Goal: Find specific page/section: Find specific page/section

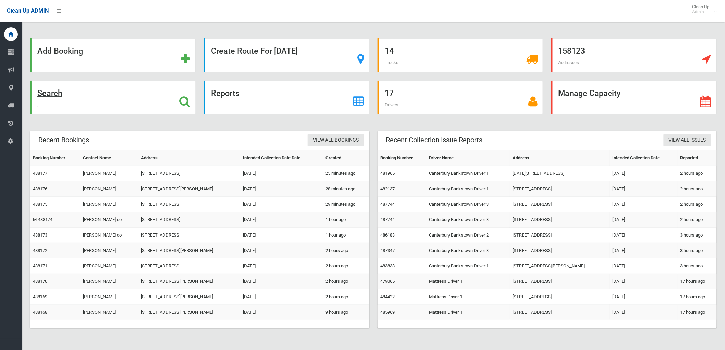
click at [183, 98] on icon at bounding box center [184, 102] width 11 height 12
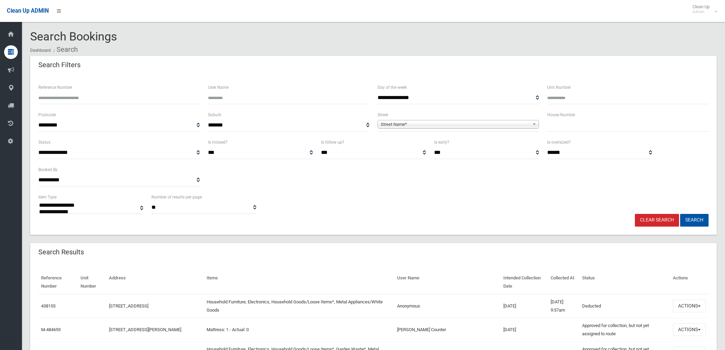
select select
click at [422, 123] on span "Street Name*" at bounding box center [455, 124] width 149 height 8
type input "****"
click at [416, 140] on li "[GEOGRAPHIC_DATA] (CAMPSIE 2194)" at bounding box center [458, 143] width 158 height 9
click at [561, 127] on input "text" at bounding box center [627, 125] width 161 height 13
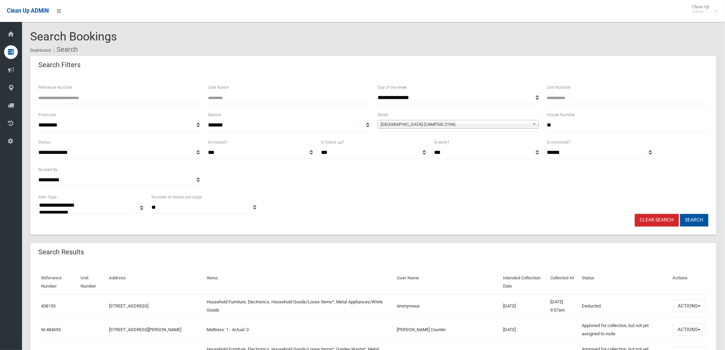
type input "**"
click at [689, 218] on button "Search" at bounding box center [694, 220] width 28 height 13
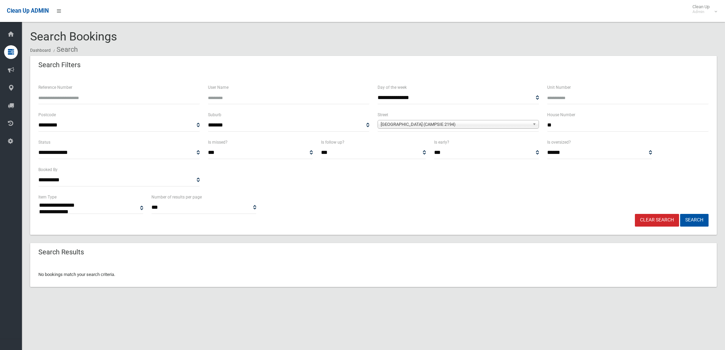
select select
click at [553, 126] on input "**" at bounding box center [627, 125] width 161 height 13
type input "*****"
click at [688, 220] on button "Search" at bounding box center [694, 220] width 28 height 13
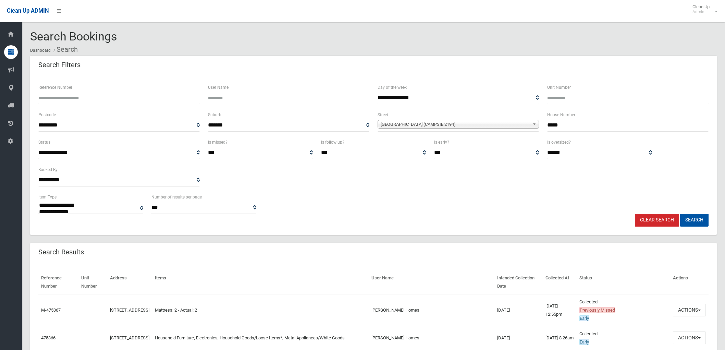
select select
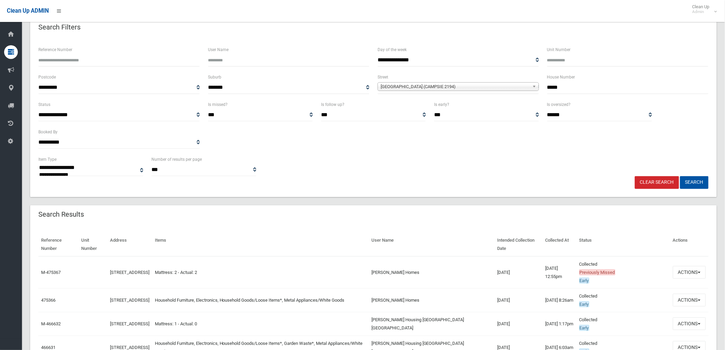
scroll to position [38, 0]
click at [687, 300] on button "Actions" at bounding box center [689, 299] width 33 height 13
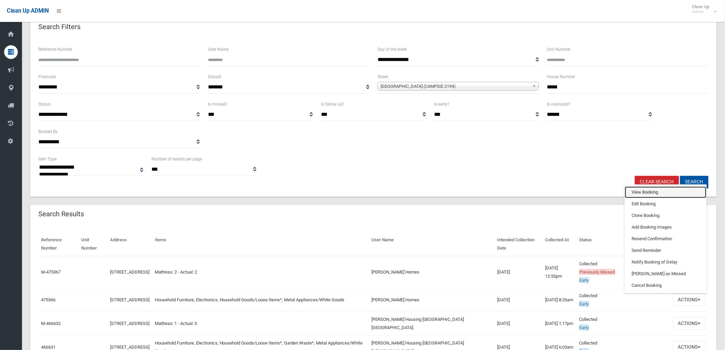
click at [647, 192] on link "View Booking" at bounding box center [666, 192] width 82 height 12
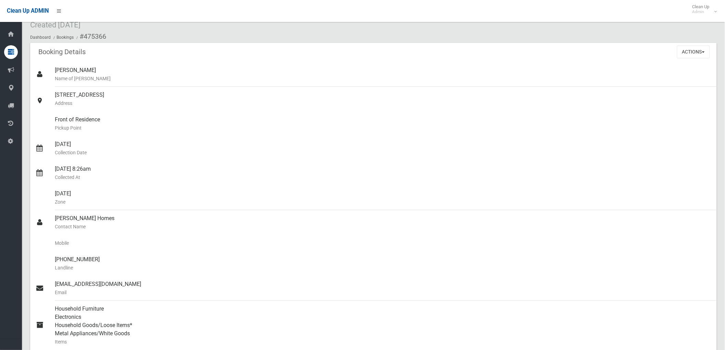
scroll to position [38, 0]
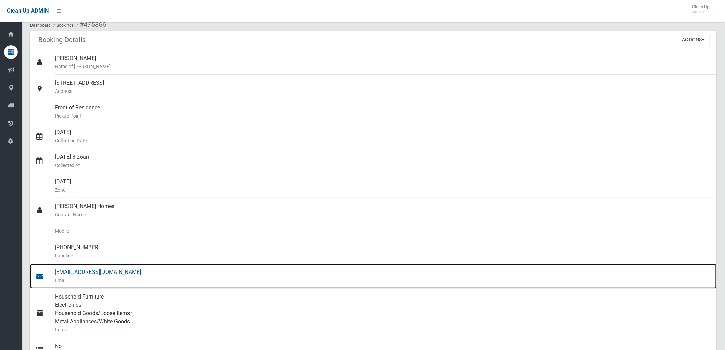
click at [101, 273] on div "T114@homes.nsw.gov.au Email" at bounding box center [383, 276] width 657 height 25
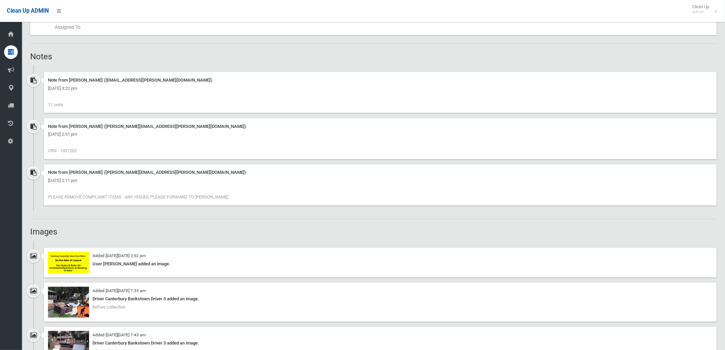
scroll to position [406, 0]
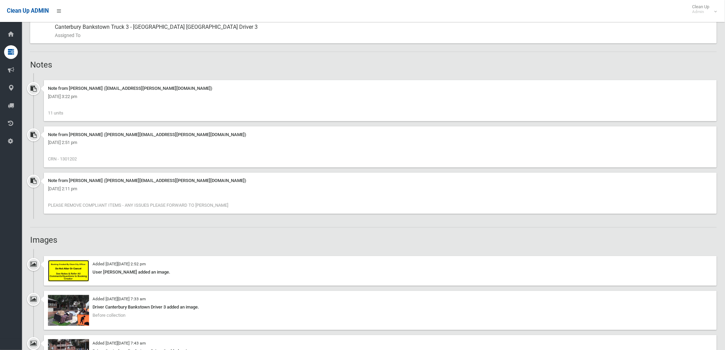
click at [70, 272] on img at bounding box center [68, 271] width 41 height 22
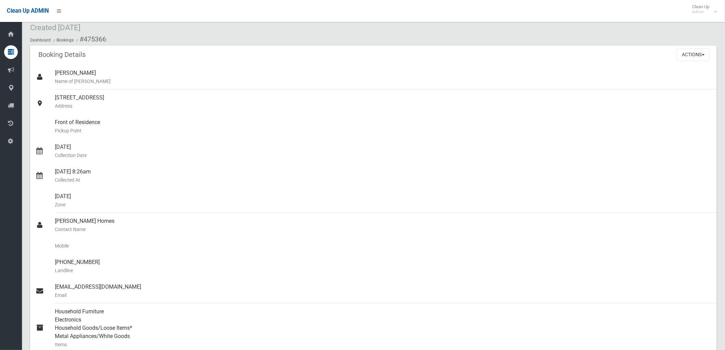
scroll to position [0, 0]
